Goal: Navigation & Orientation: Find specific page/section

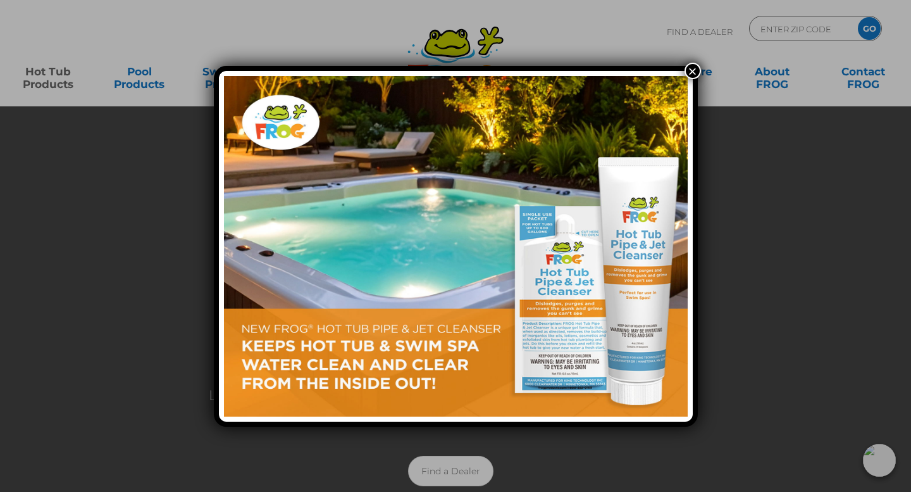
click at [147, 151] on div "×" at bounding box center [455, 246] width 911 height 492
click at [694, 70] on button "×" at bounding box center [693, 71] width 16 height 16
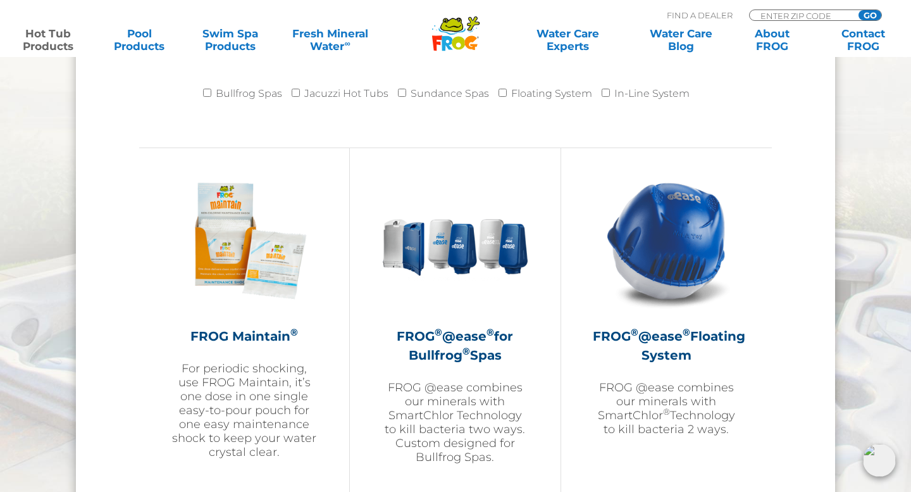
scroll to position [1337, 0]
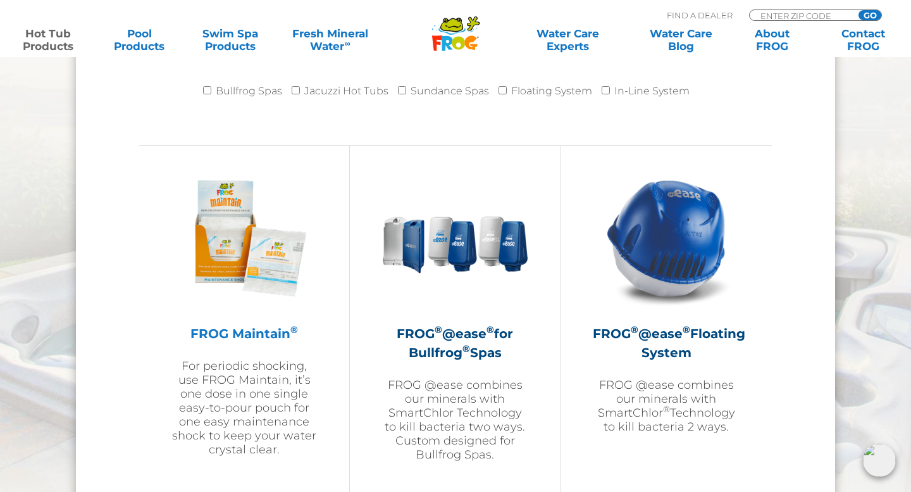
click at [249, 327] on h2 "FROG Maintain ®" at bounding box center [244, 333] width 147 height 19
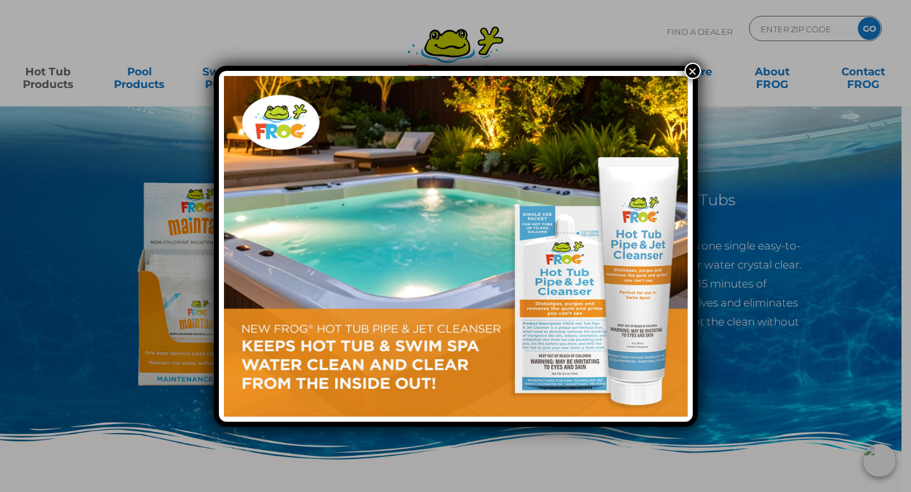
click at [692, 71] on button "×" at bounding box center [693, 71] width 16 height 16
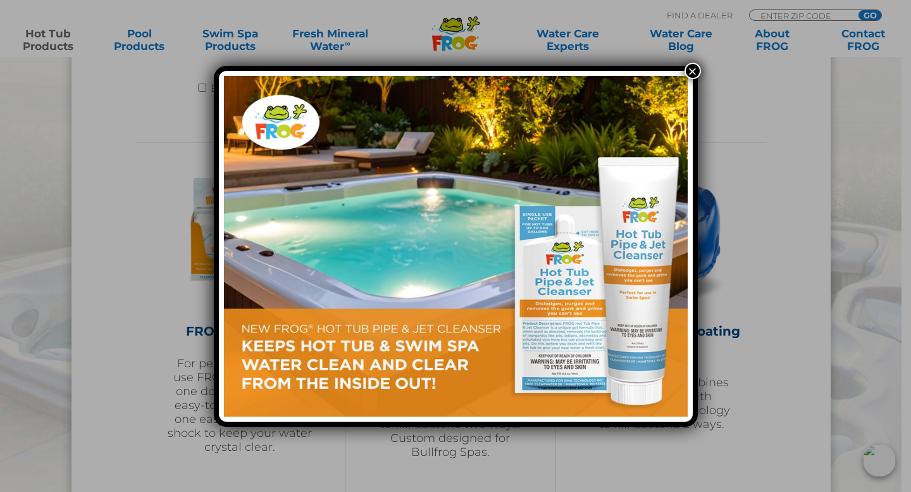
click at [692, 70] on button "×" at bounding box center [693, 71] width 16 height 16
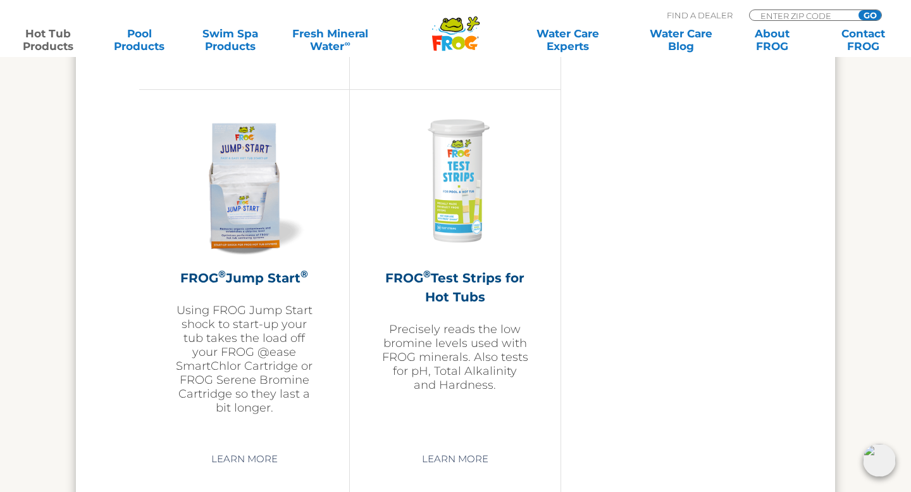
scroll to position [3071, 0]
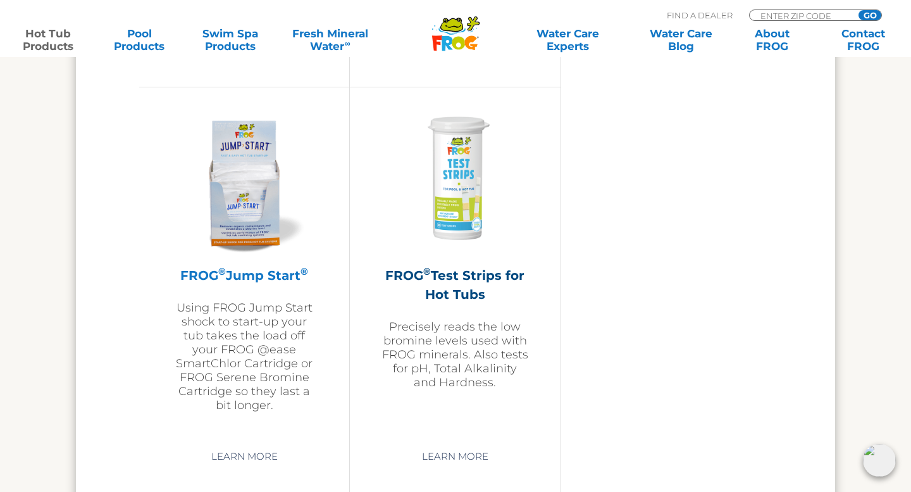
click at [218, 275] on sup "®" at bounding box center [222, 271] width 8 height 12
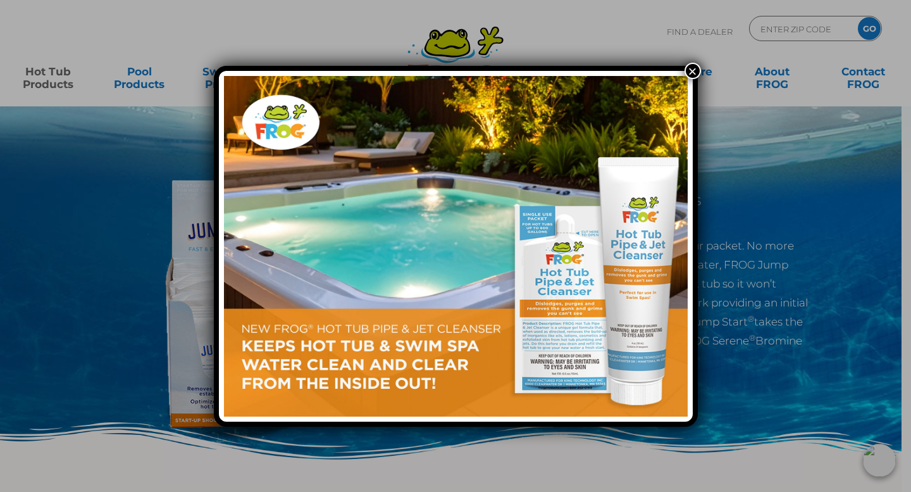
click at [694, 67] on button "×" at bounding box center [693, 71] width 16 height 16
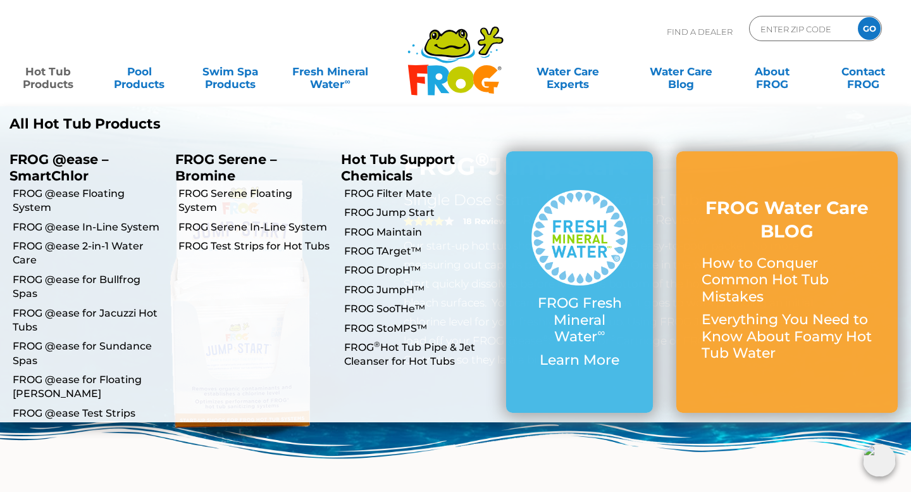
click at [50, 84] on link "Hot Tub Products" at bounding box center [48, 71] width 71 height 25
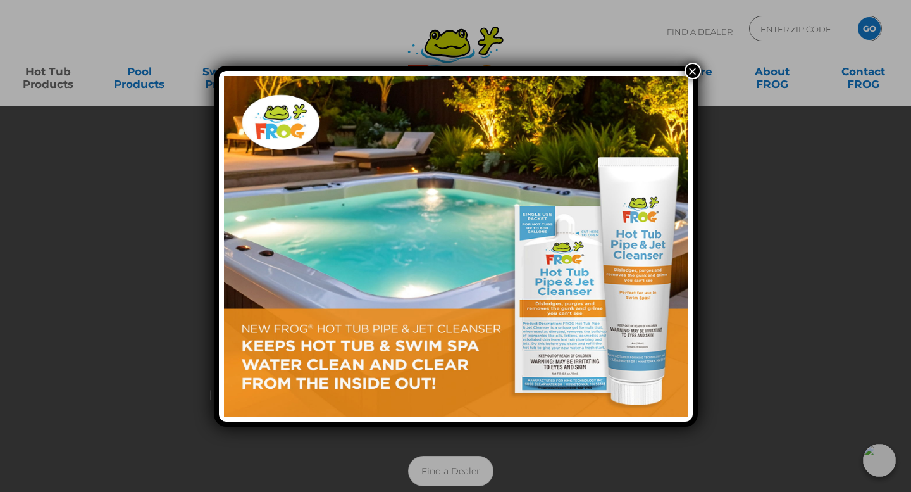
click at [694, 70] on button "×" at bounding box center [693, 71] width 16 height 16
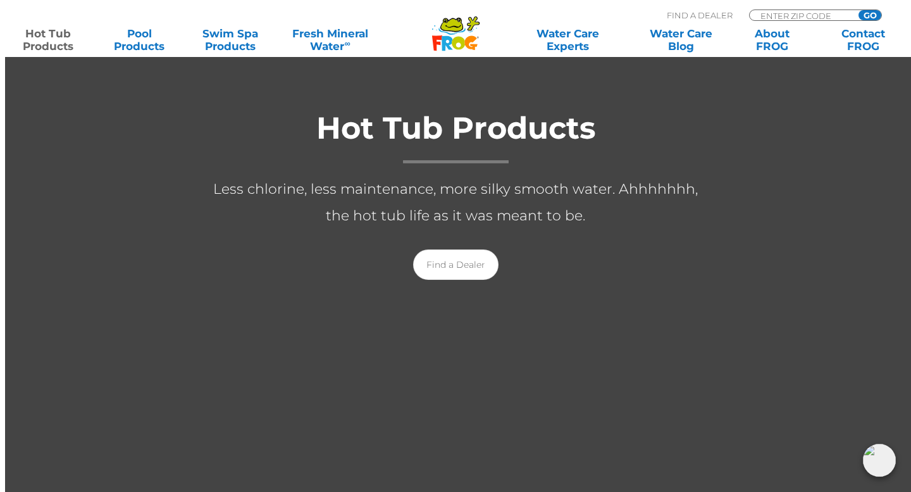
scroll to position [204, 0]
